Goal: Task Accomplishment & Management: Manage account settings

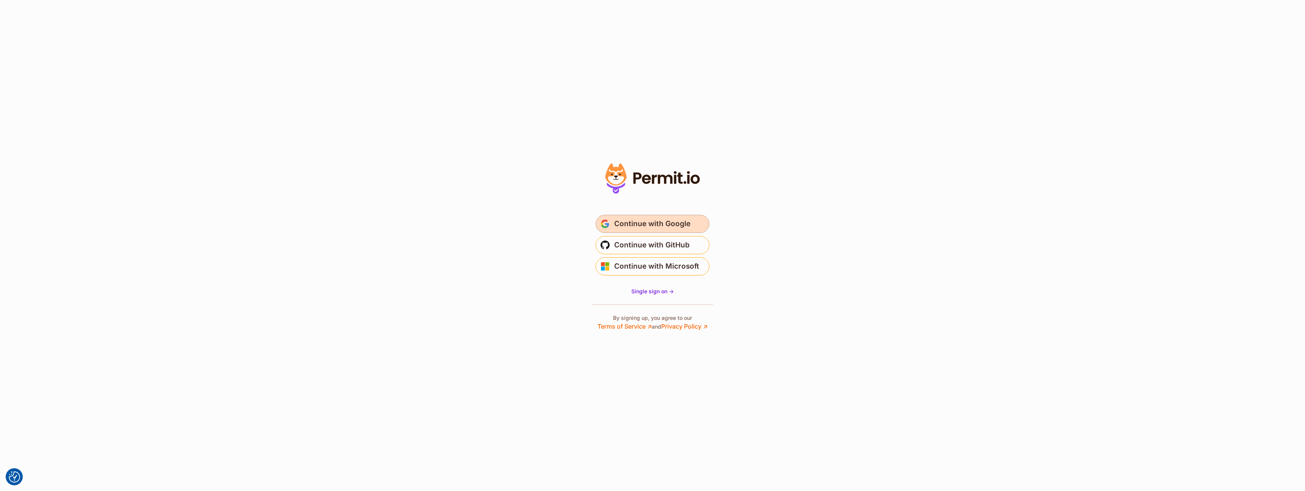
click at [653, 226] on span "Continue with Google" at bounding box center [652, 224] width 76 height 12
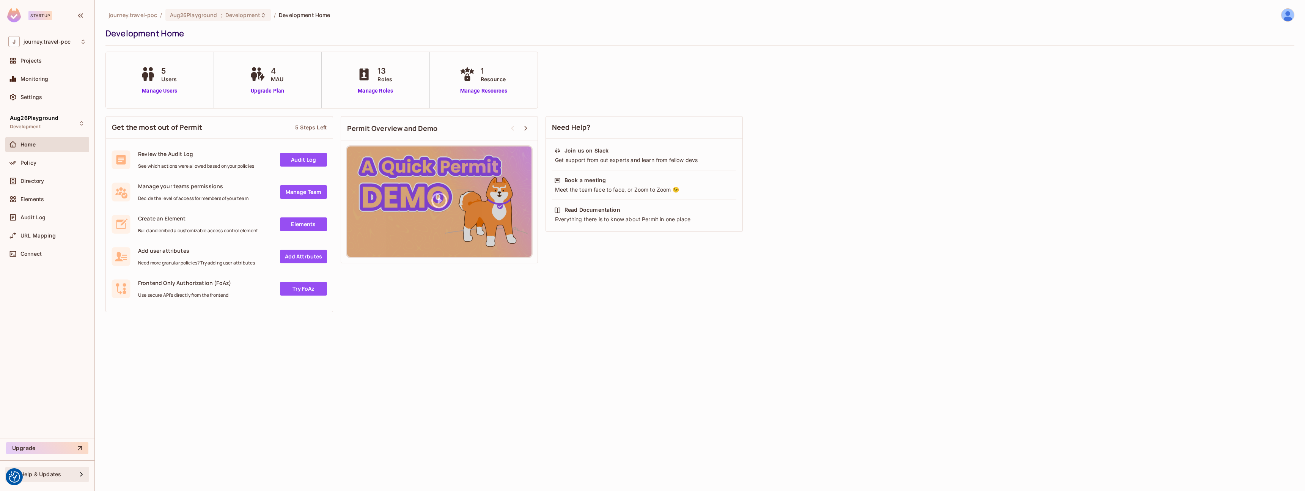
click at [60, 472] on div "Help & Updates" at bounding box center [48, 474] width 57 height 6
click at [136, 480] on li "Docs" at bounding box center [137, 473] width 73 height 17
click at [37, 46] on div "J journey.travel-poc" at bounding box center [47, 41] width 78 height 11
drag, startPoint x: 586, startPoint y: 325, endPoint x: 478, endPoint y: 268, distance: 122.2
click at [586, 325] on div at bounding box center [652, 245] width 1305 height 491
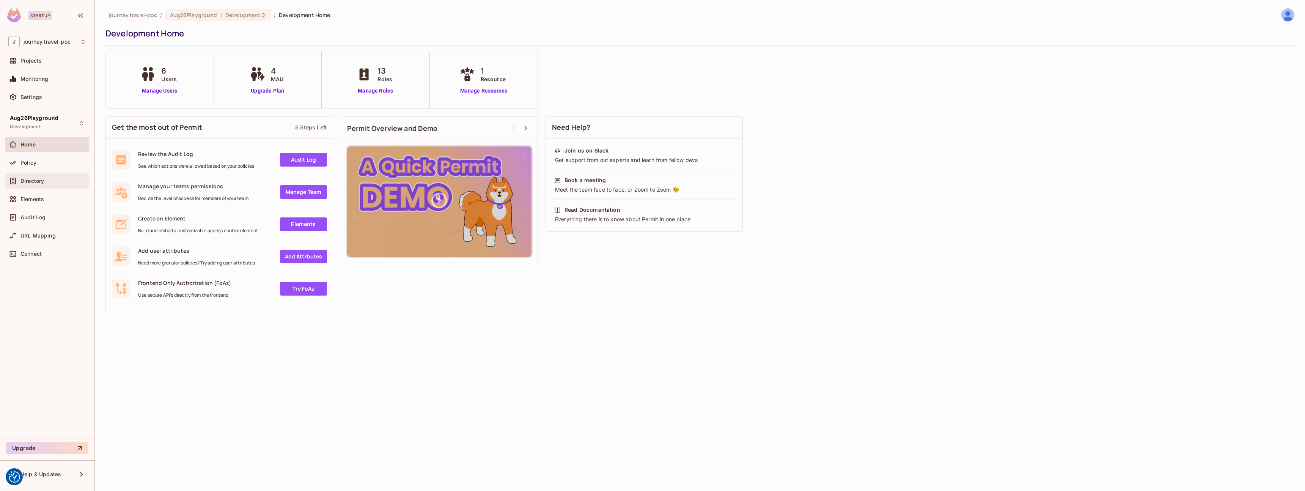
click at [23, 178] on span "Directory" at bounding box center [32, 181] width 24 height 6
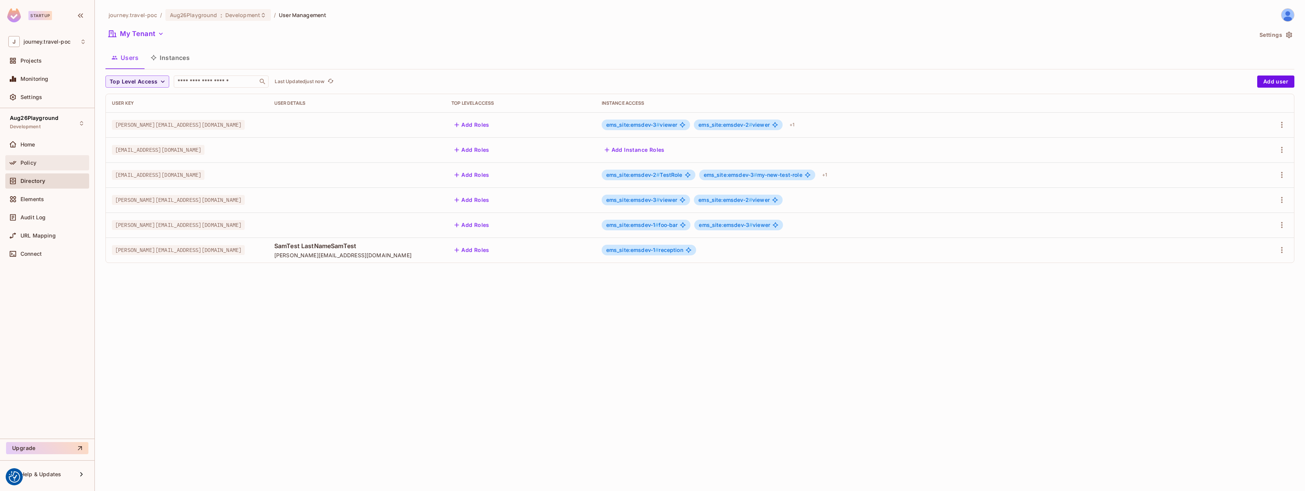
click at [41, 169] on div "Policy" at bounding box center [47, 162] width 84 height 15
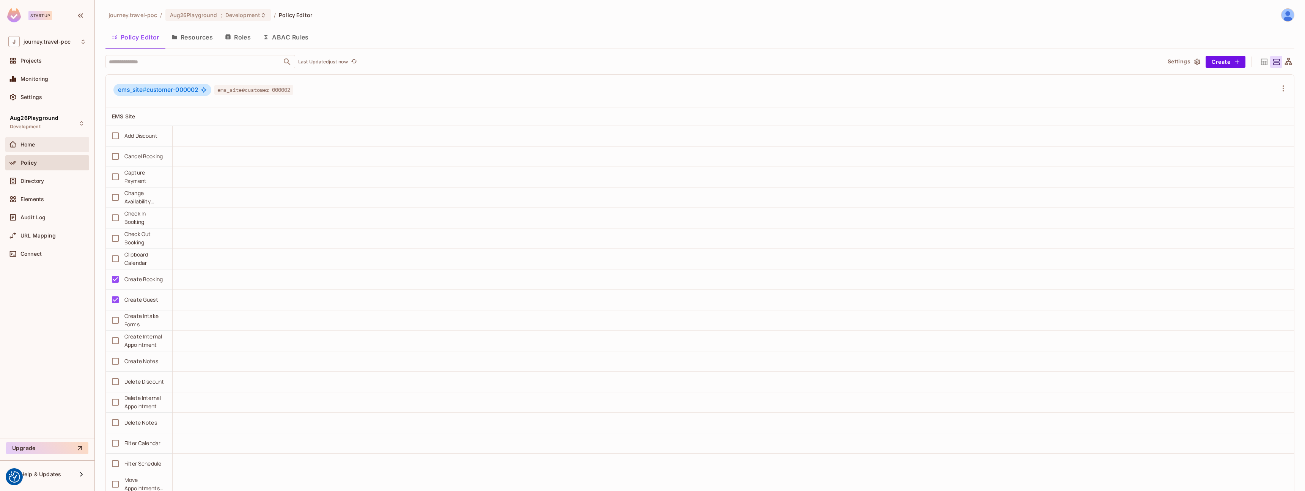
click at [33, 147] on span "Home" at bounding box center [27, 144] width 15 height 6
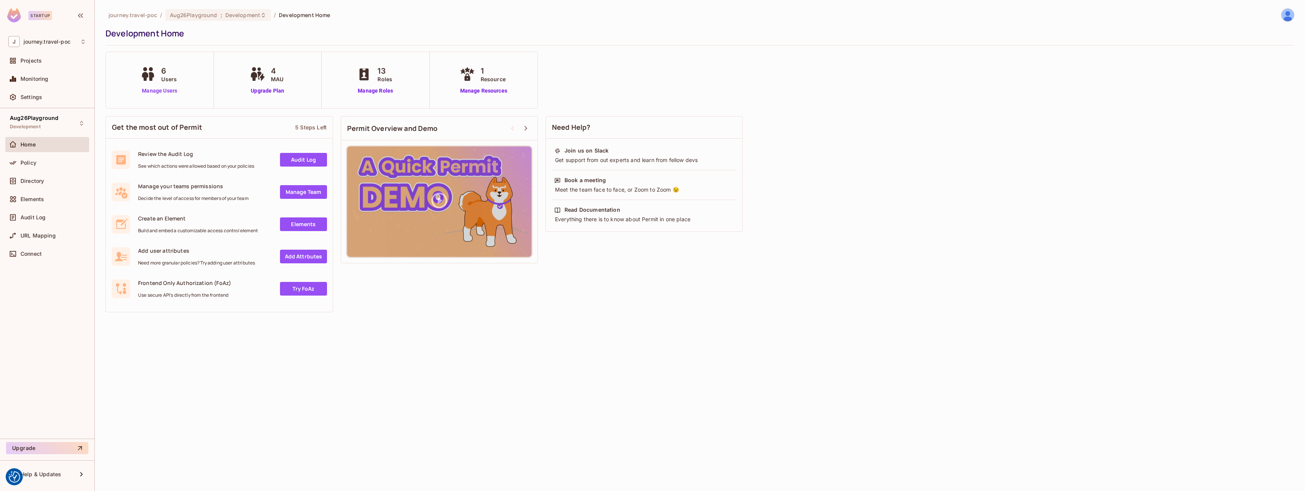
click at [151, 87] on link "Manage Users" at bounding box center [159, 91] width 42 height 8
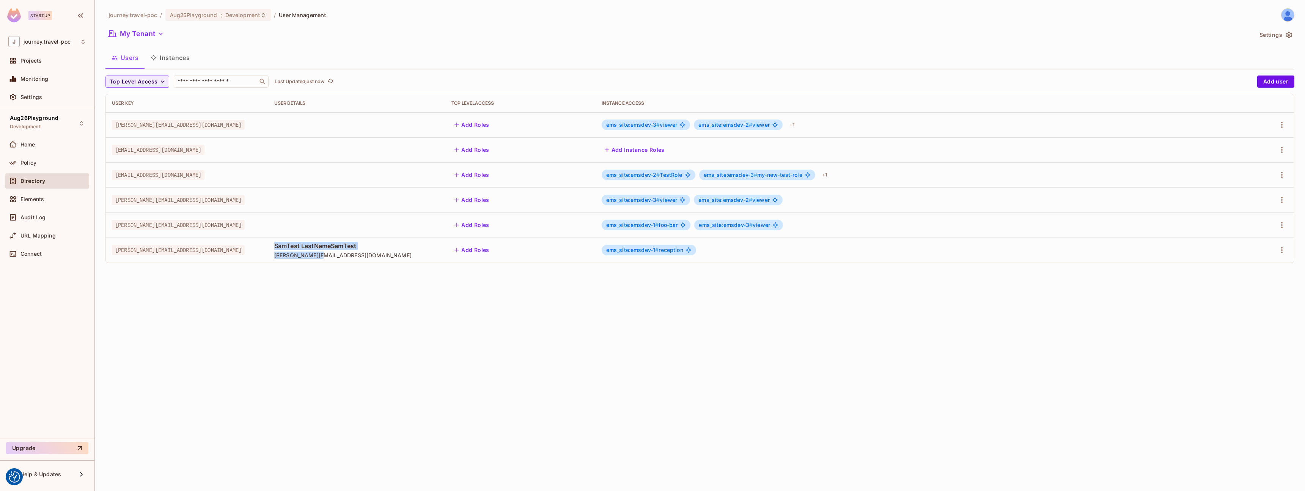
drag, startPoint x: 284, startPoint y: 250, endPoint x: 357, endPoint y: 253, distance: 72.5
click at [357, 253] on td "SamTest LastNameSamTest [PERSON_NAME][EMAIL_ADDRESS][DOMAIN_NAME]" at bounding box center [356, 249] width 177 height 25
drag, startPoint x: 297, startPoint y: 280, endPoint x: 288, endPoint y: 280, distance: 9.1
click at [297, 280] on div "journey.travel-poc / Aug26Playground : Development / User Management My Tenant …" at bounding box center [700, 245] width 1210 height 491
click at [1281, 250] on icon "button" at bounding box center [1281, 249] width 9 height 9
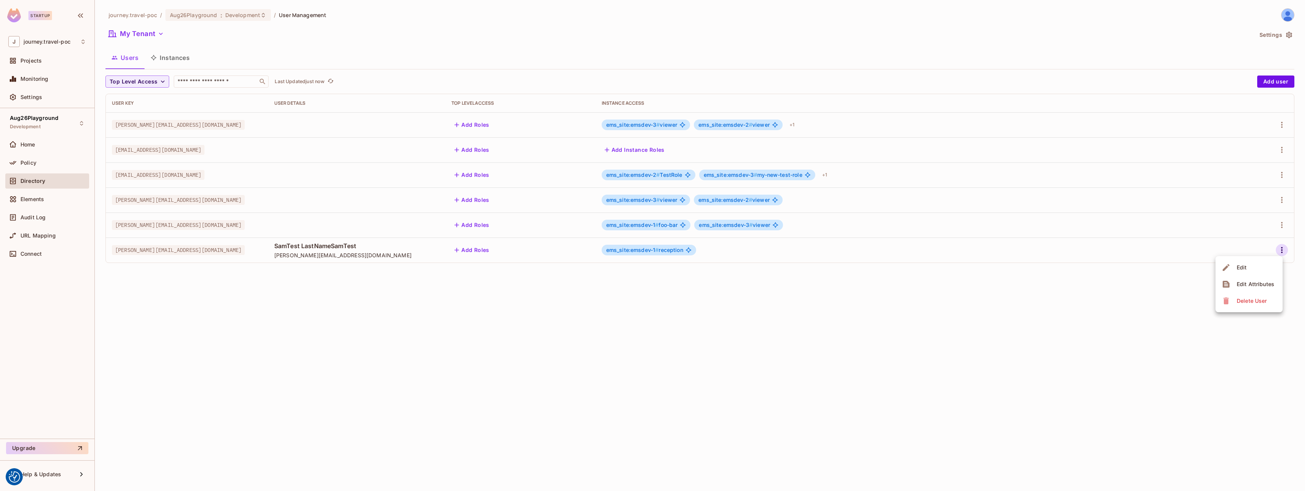
click at [1241, 264] on div "Edit" at bounding box center [1242, 268] width 10 height 8
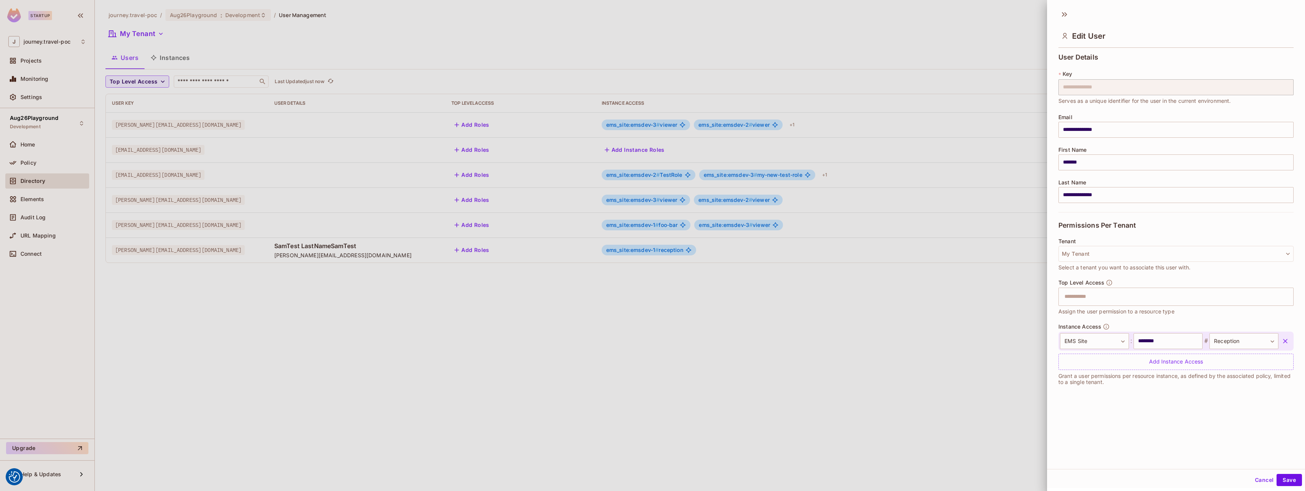
click at [932, 299] on div at bounding box center [652, 245] width 1305 height 491
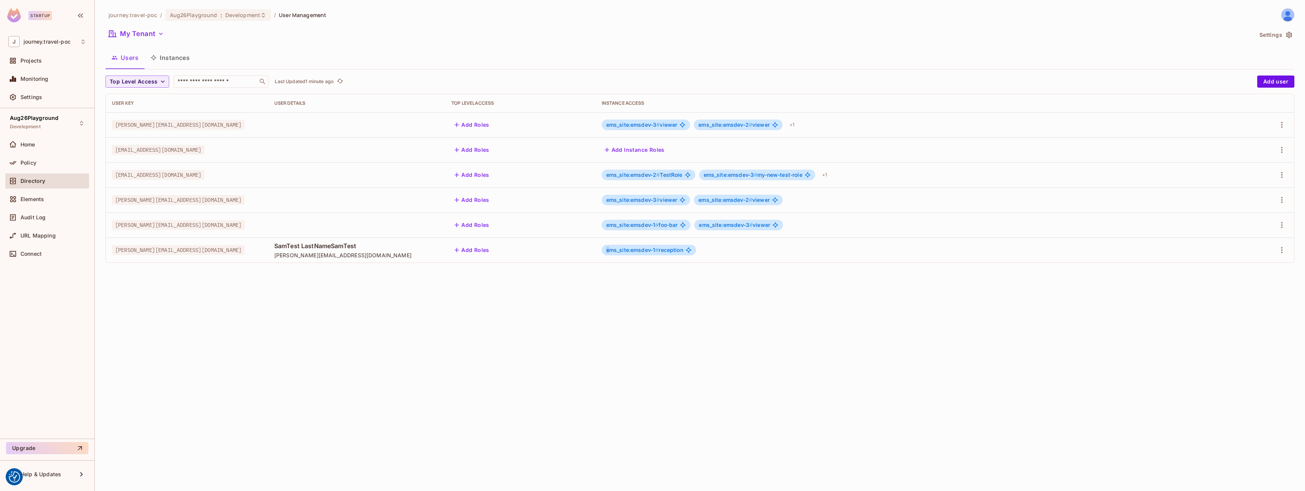
drag, startPoint x: 617, startPoint y: 252, endPoint x: 688, endPoint y: 247, distance: 71.1
click at [683, 247] on span "ems_site:emsdev-1 # reception" at bounding box center [644, 250] width 77 height 6
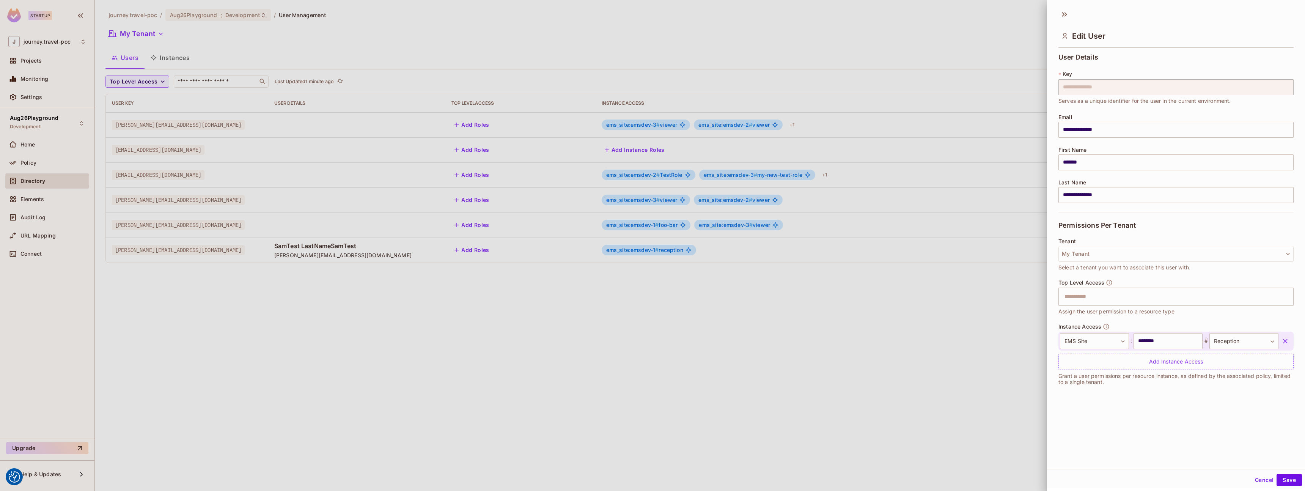
click at [1053, 85] on div "**********" at bounding box center [1176, 221] width 258 height 342
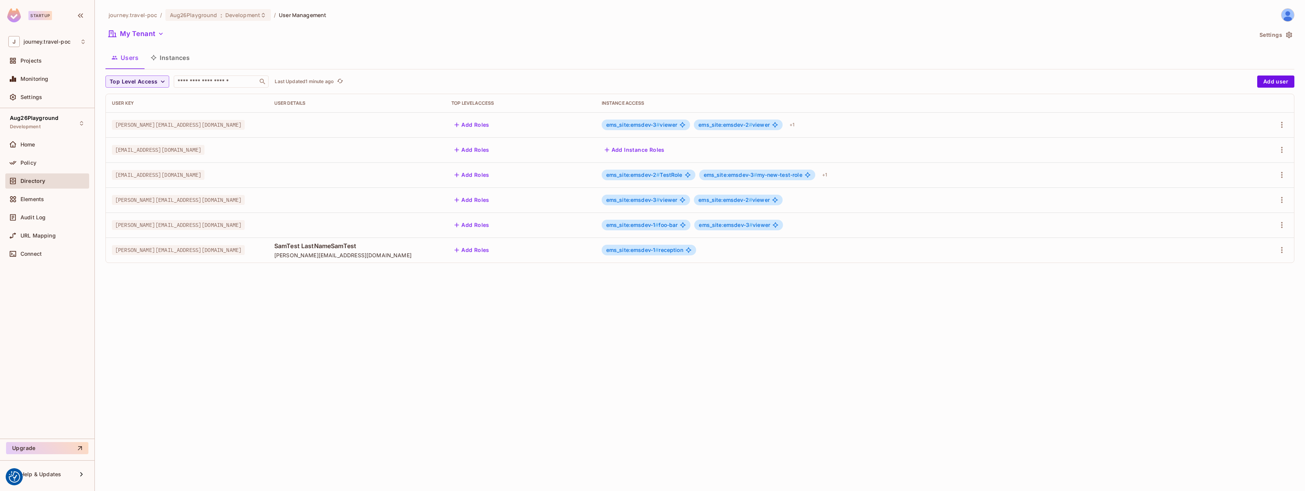
click at [874, 303] on div "journey.travel-poc / Aug26Playground : Development / User Management My Tenant …" at bounding box center [700, 245] width 1210 height 491
click at [502, 312] on div "journey.travel-poc / Aug26Playground : Development / User Management My Tenant …" at bounding box center [700, 245] width 1210 height 491
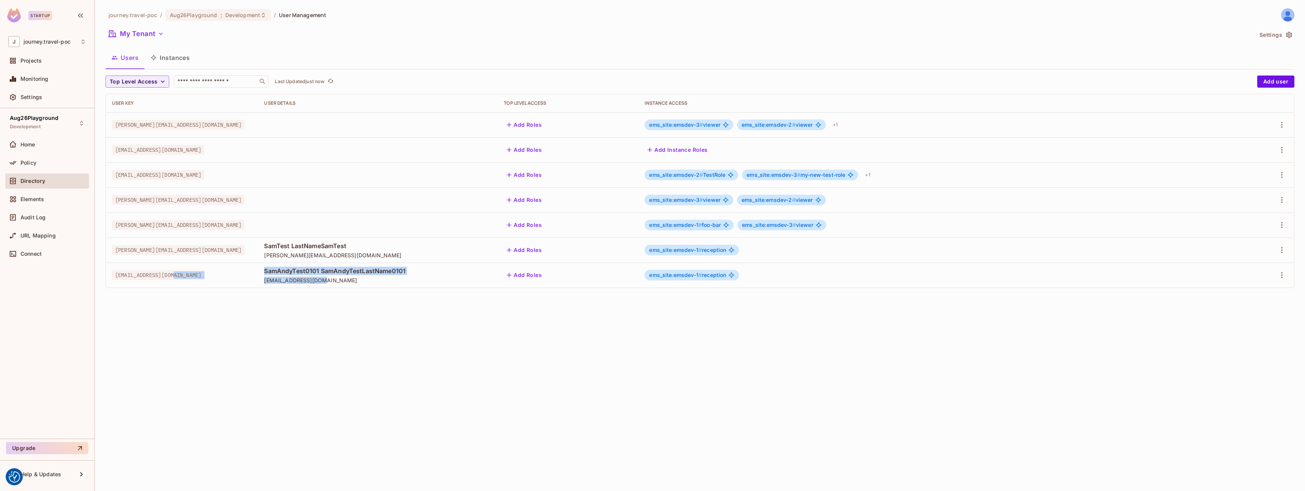
drag, startPoint x: 291, startPoint y: 280, endPoint x: 213, endPoint y: 281, distance: 77.8
click at [209, 277] on tr "sam0101@example.com SamAndyTest0101 SamAndyTestLastName0101 sam0101@example.com…" at bounding box center [700, 274] width 1188 height 25
click at [285, 322] on div "journey.travel-poc / Aug26Playground : Development / User Management My Tenant …" at bounding box center [700, 245] width 1210 height 491
click at [367, 366] on div "journey.travel-poc / Aug26Playground : Development / User Management My Tenant …" at bounding box center [700, 245] width 1210 height 491
click at [142, 275] on span "sam0101@example.com" at bounding box center [158, 275] width 93 height 10
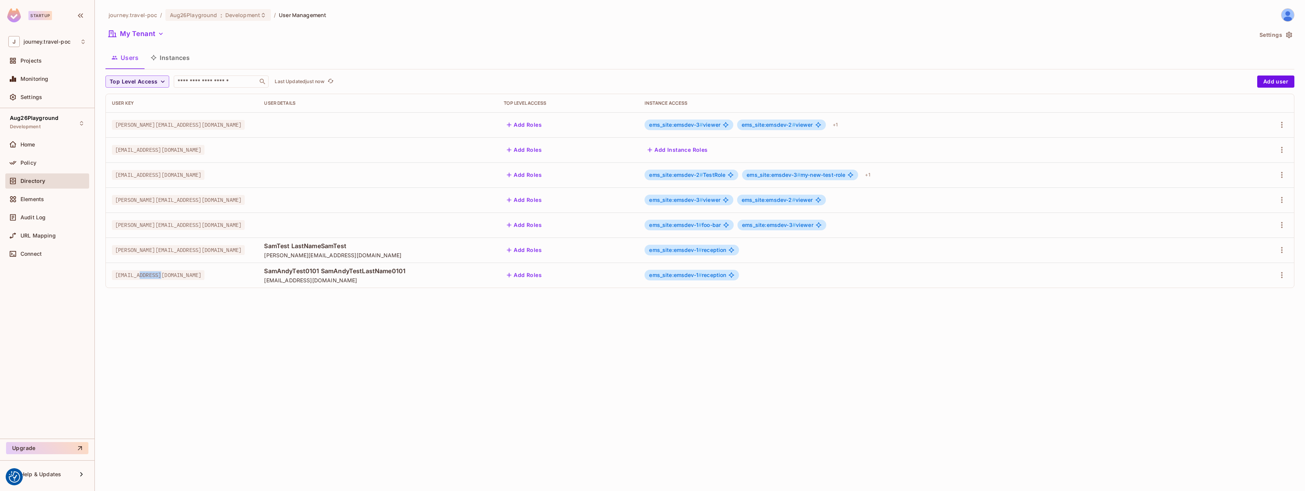
click at [142, 275] on span "sam0101@example.com" at bounding box center [158, 275] width 93 height 10
copy span "sam0101@example.com"
click at [281, 331] on div "journey.travel-poc / Aug26Playground : Development / User Management My Tenant …" at bounding box center [700, 245] width 1210 height 491
